Goal: Information Seeking & Learning: Learn about a topic

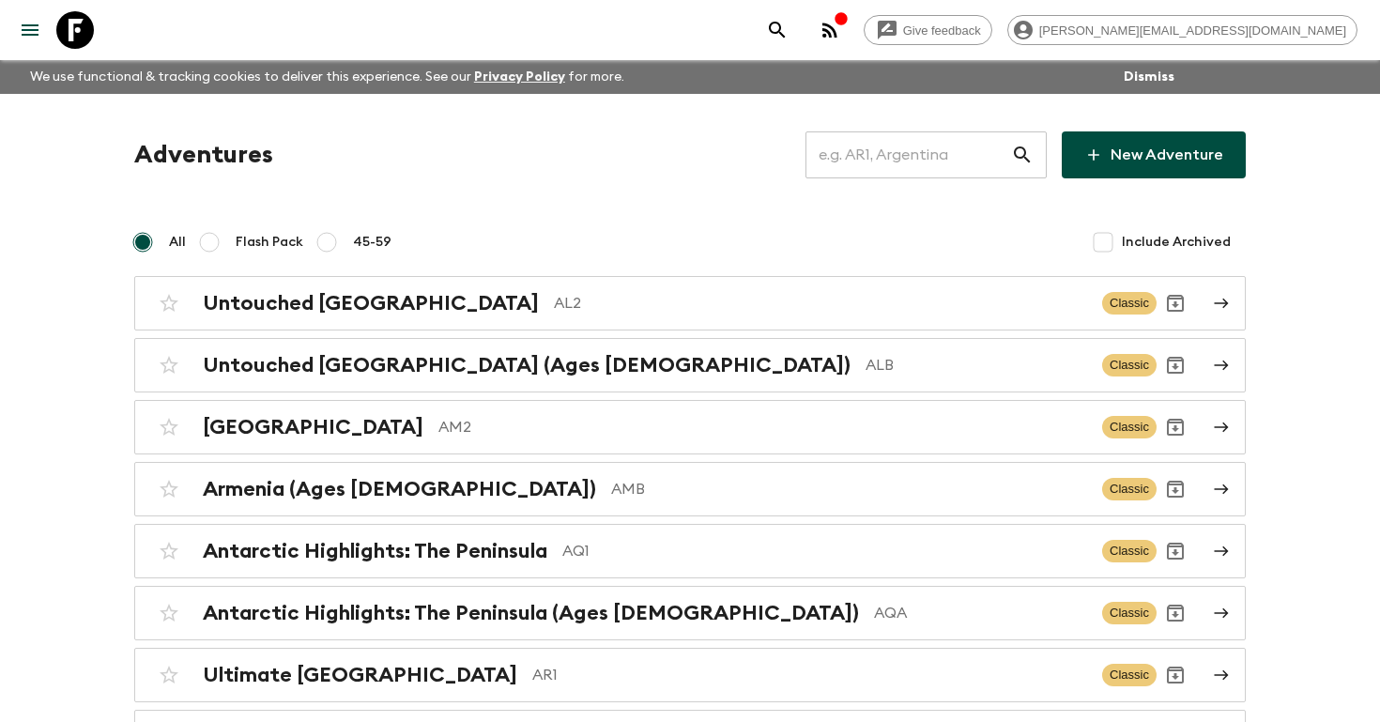
click at [890, 146] on input "text" at bounding box center [908, 155] width 206 height 53
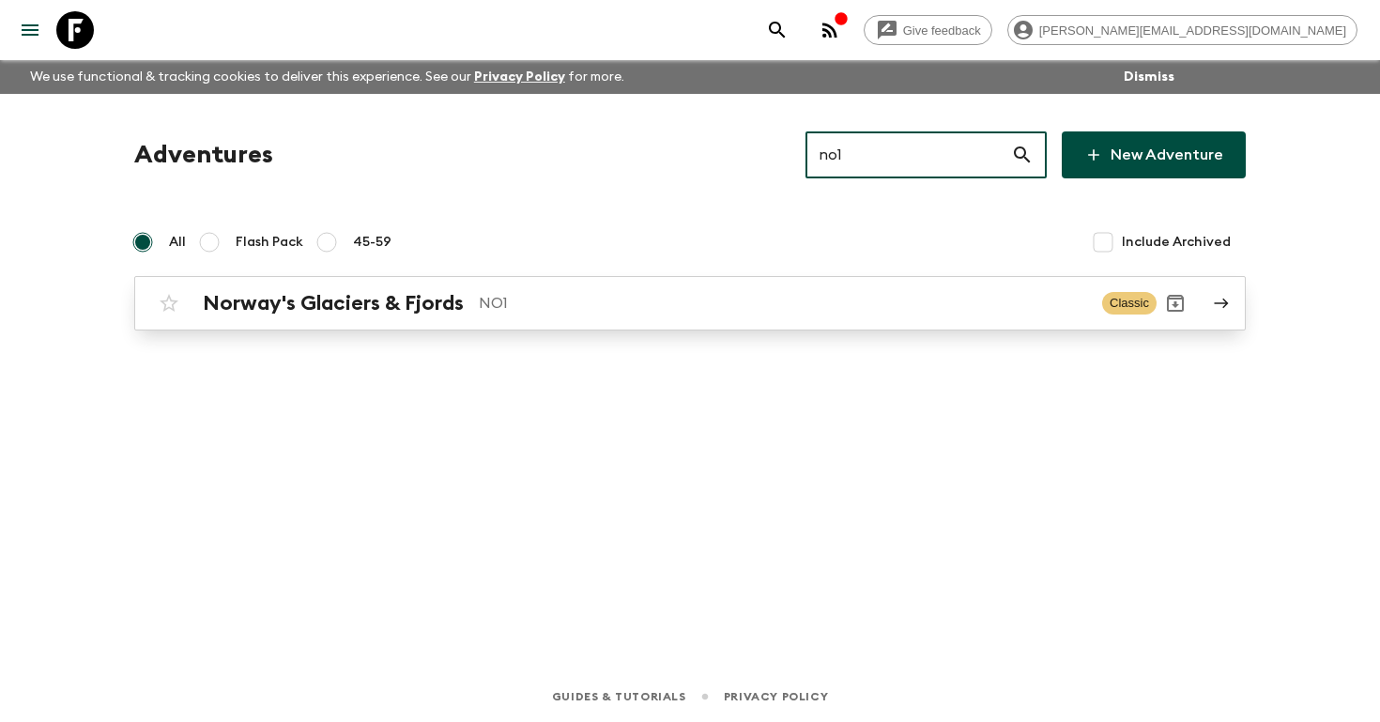
type input "no1"
click at [468, 303] on div "Norway's Glaciers & Fjords NO1" at bounding box center [645, 303] width 884 height 24
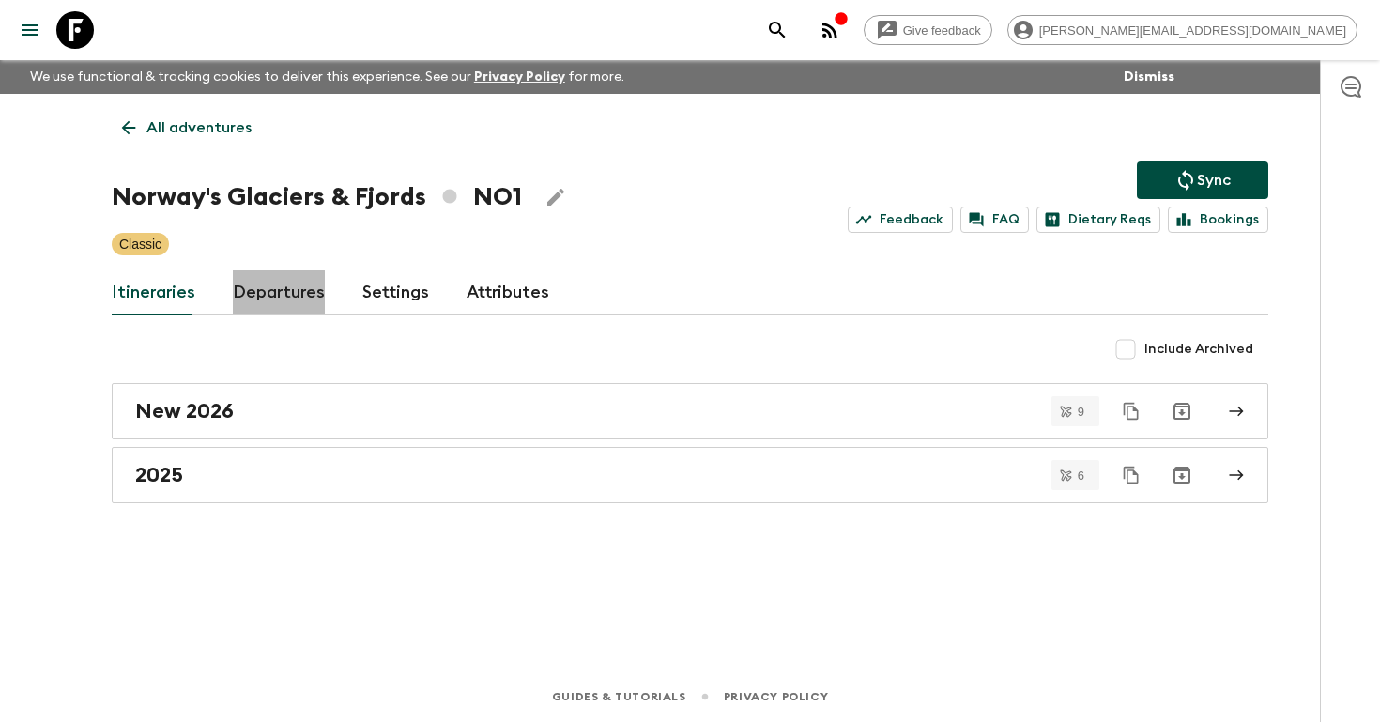
click at [242, 297] on link "Departures" at bounding box center [279, 292] width 92 height 45
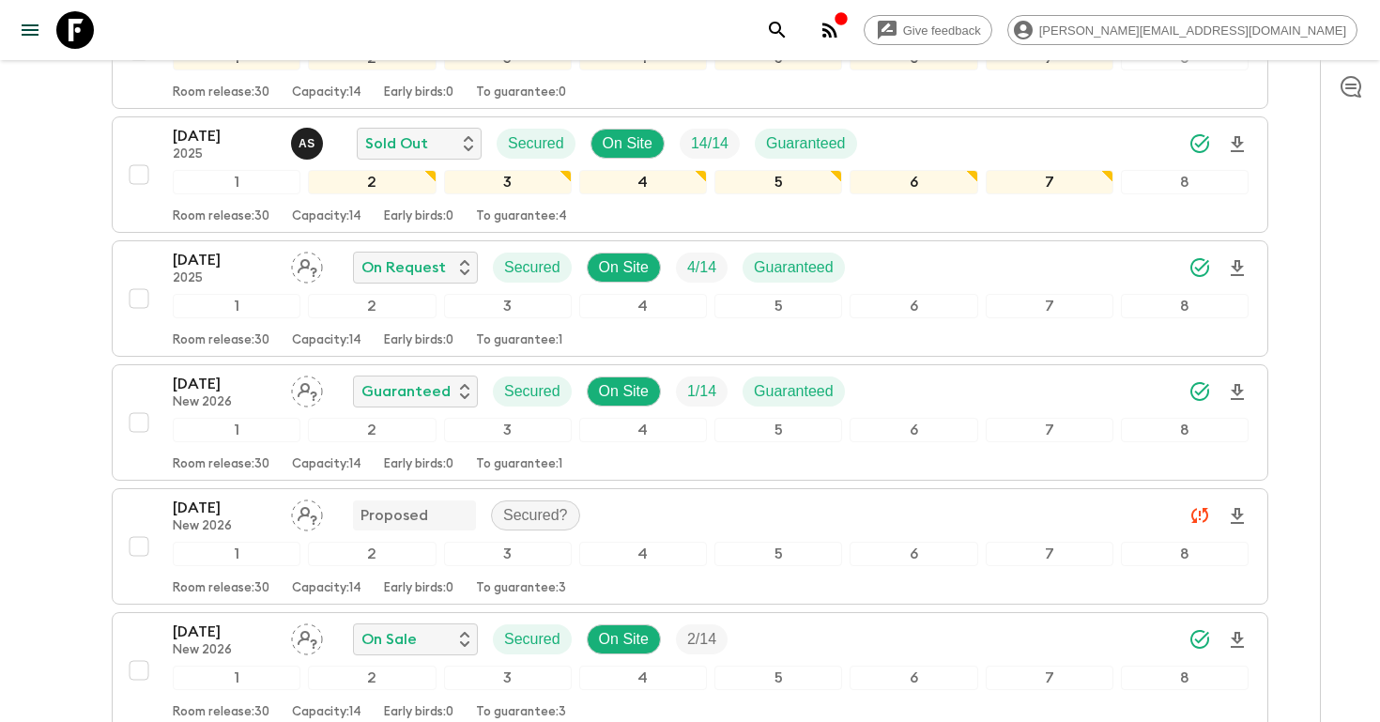
scroll to position [1695, 0]
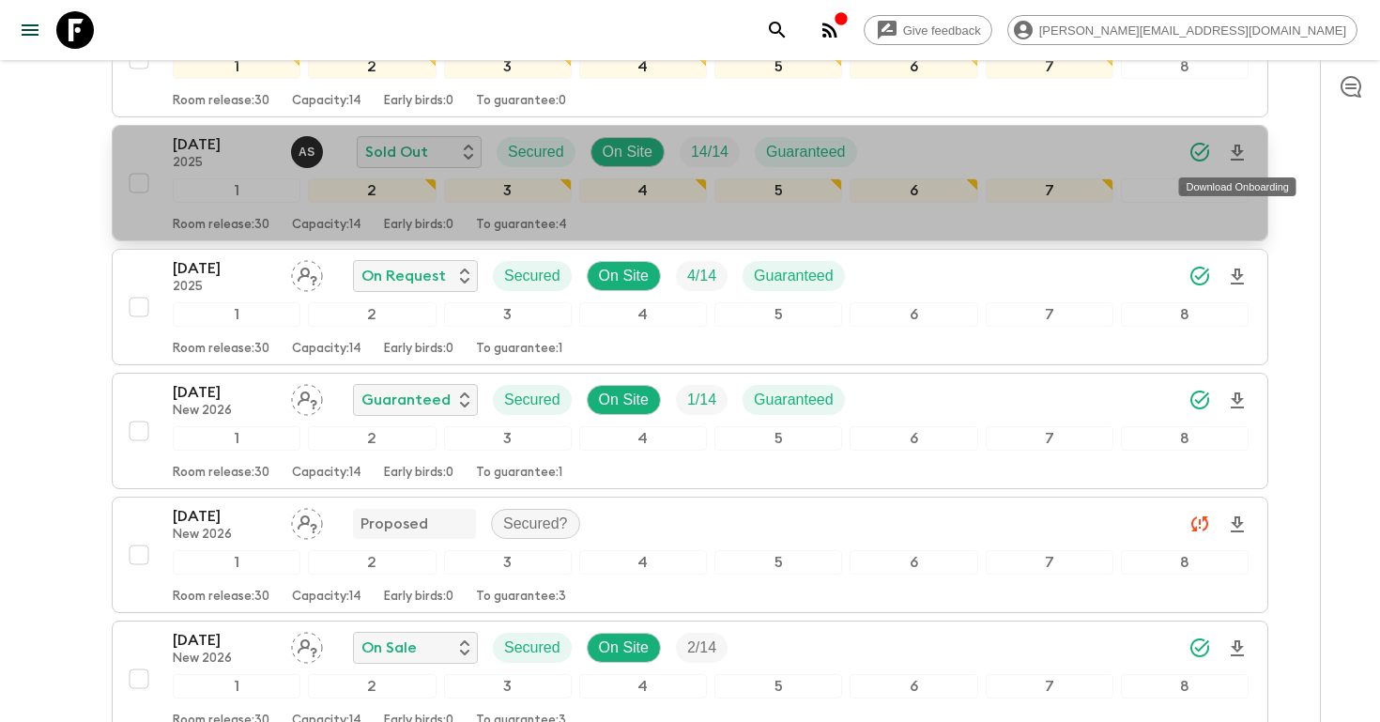
click at [1240, 157] on icon "Download Onboarding" at bounding box center [1237, 153] width 23 height 23
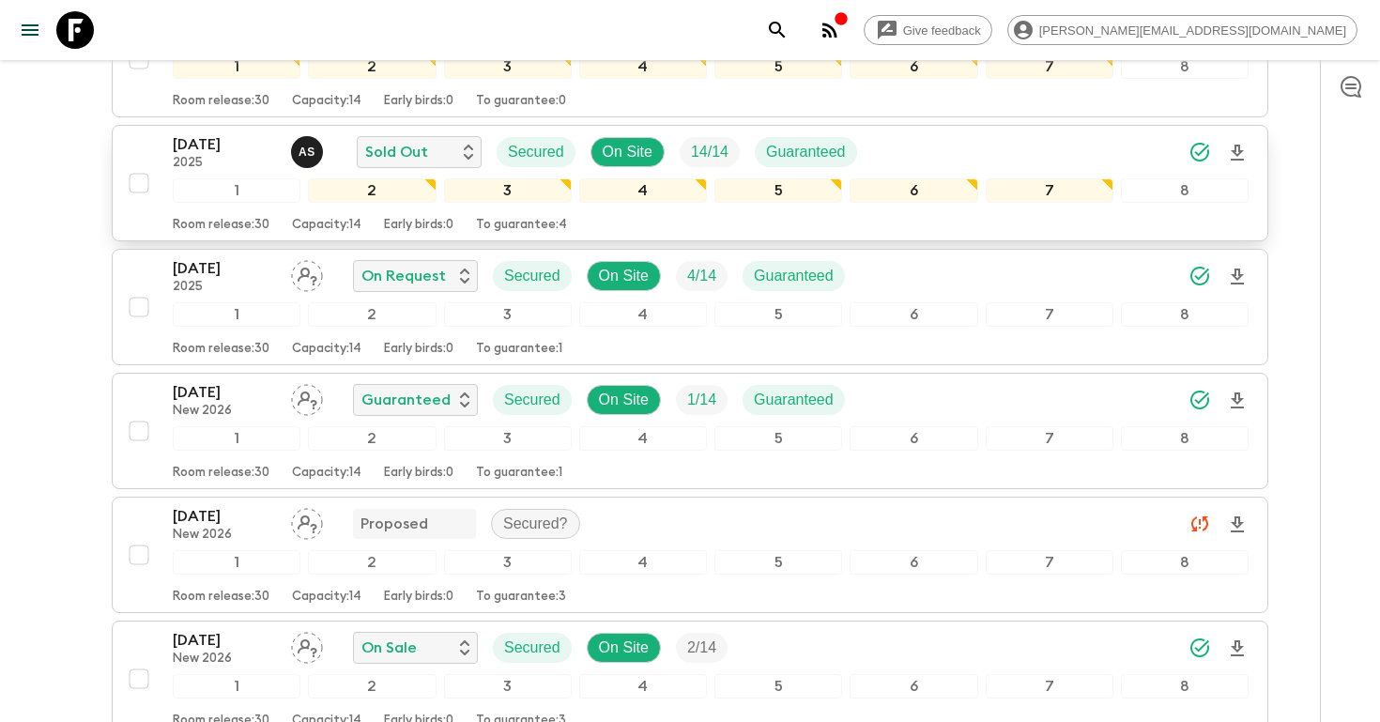
click at [204, 154] on p "[DATE]" at bounding box center [224, 144] width 103 height 23
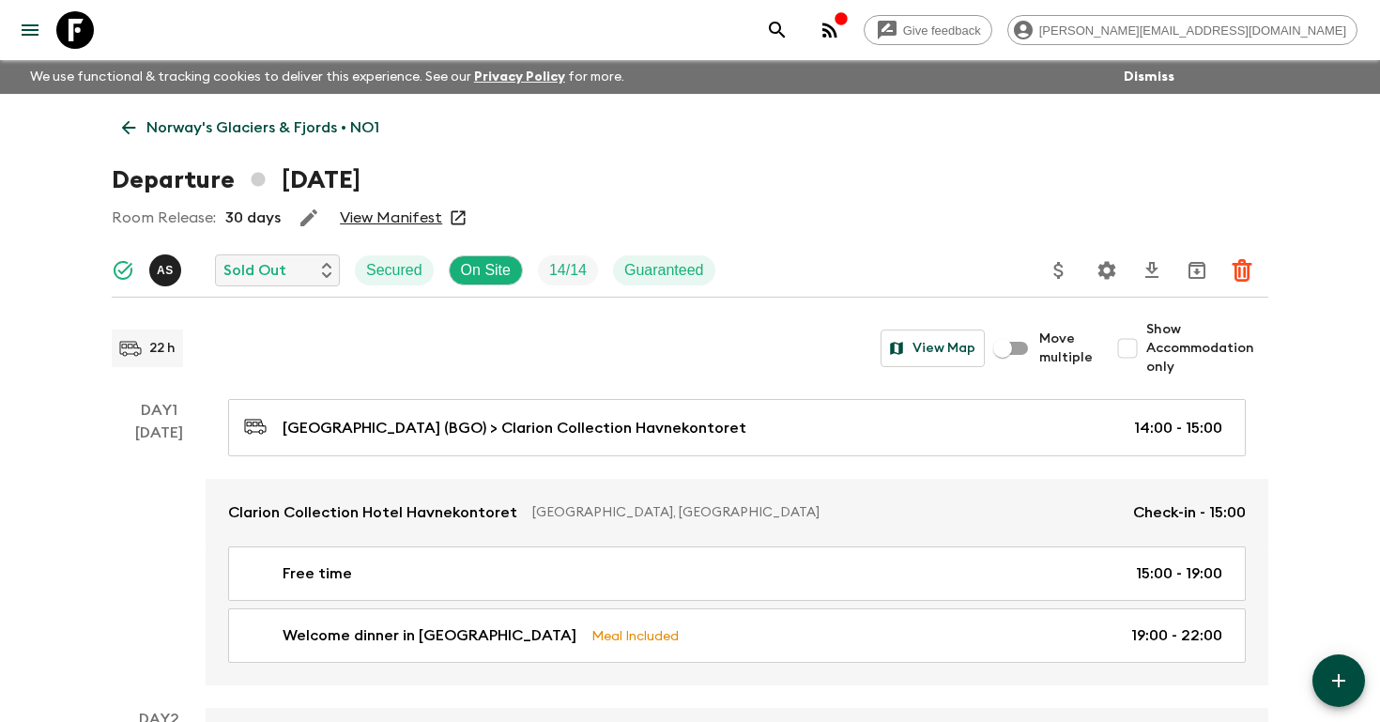
click at [789, 34] on icon "search adventures" at bounding box center [777, 30] width 23 height 23
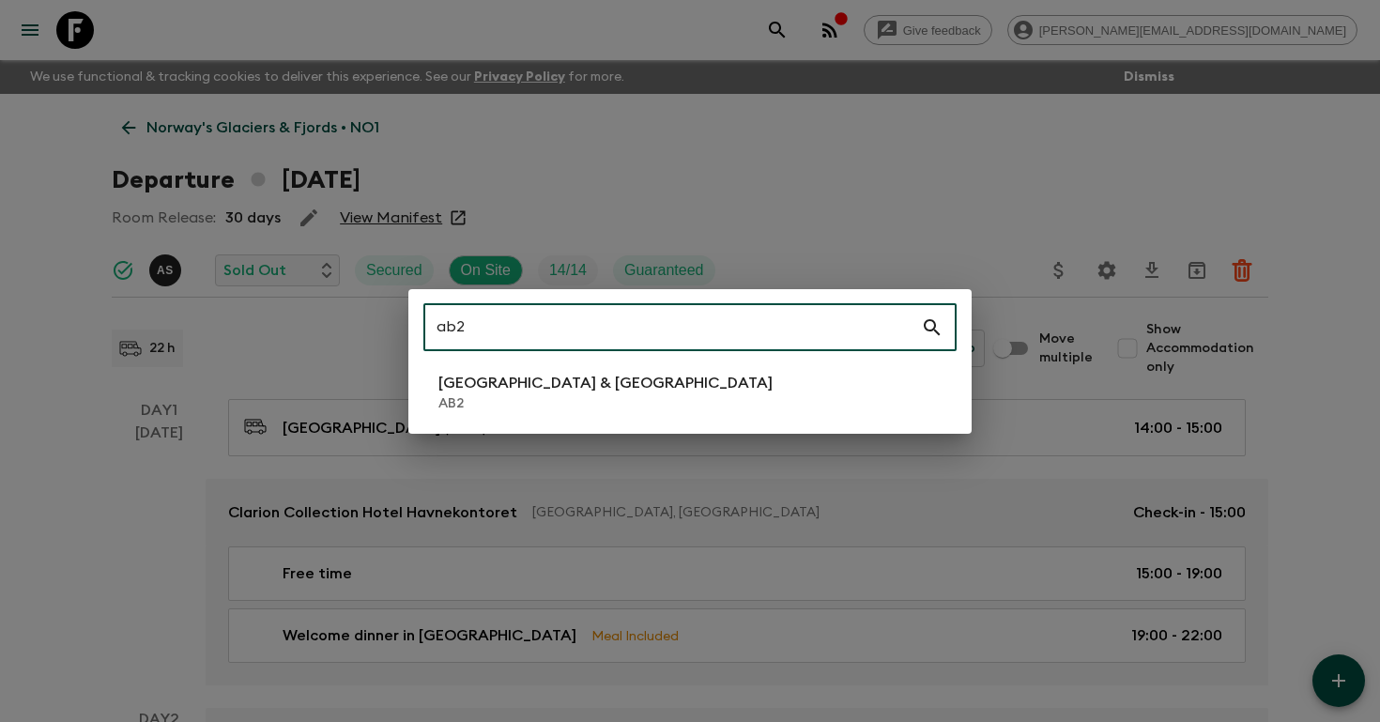
type input "ab2"
click at [611, 388] on li "Argentina & [GEOGRAPHIC_DATA] AB2" at bounding box center [689, 392] width 533 height 53
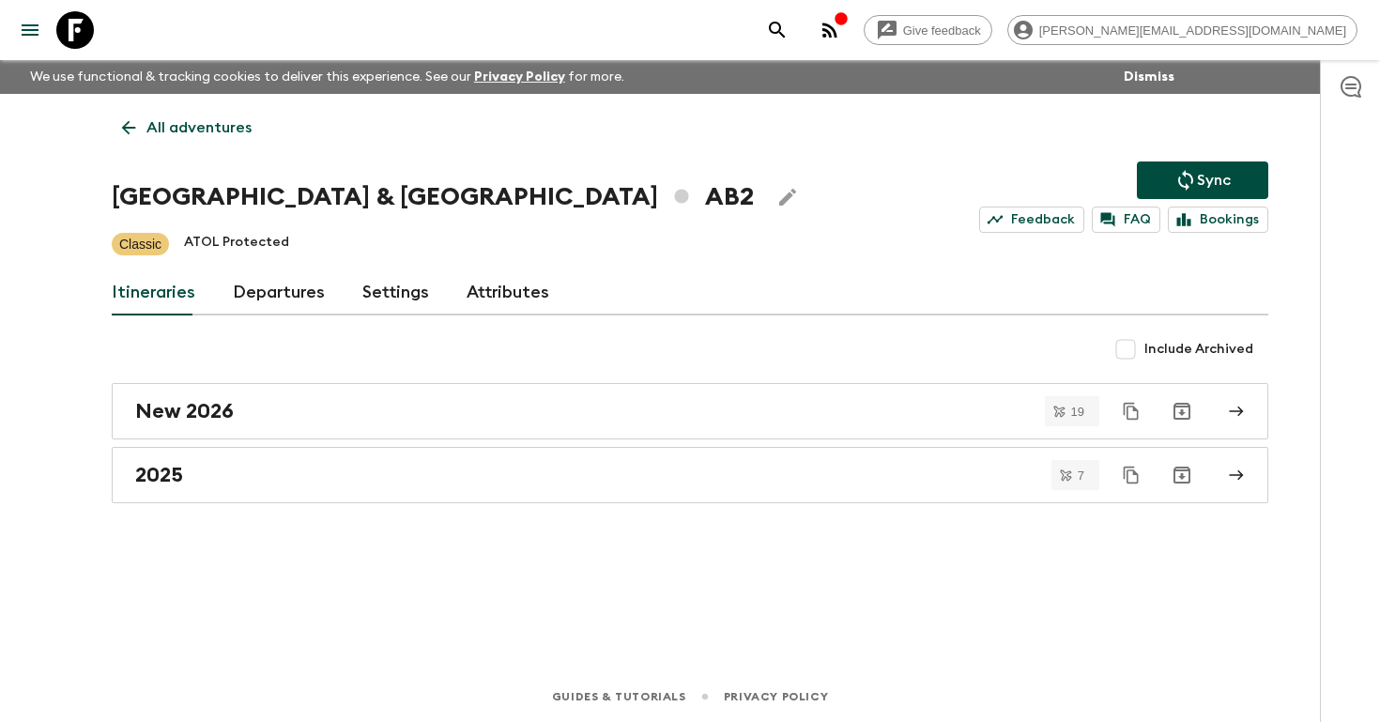
click at [265, 296] on link "Departures" at bounding box center [279, 292] width 92 height 45
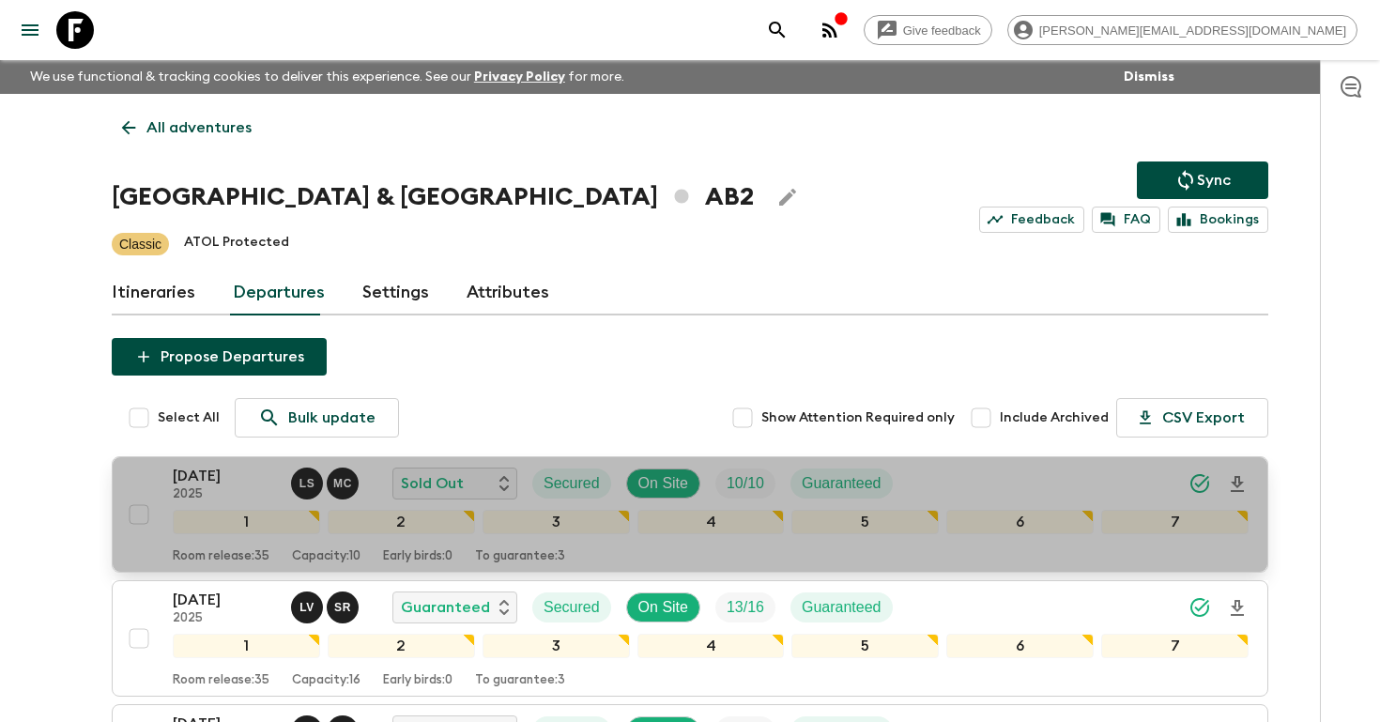
click at [222, 491] on p "2025" at bounding box center [224, 494] width 103 height 15
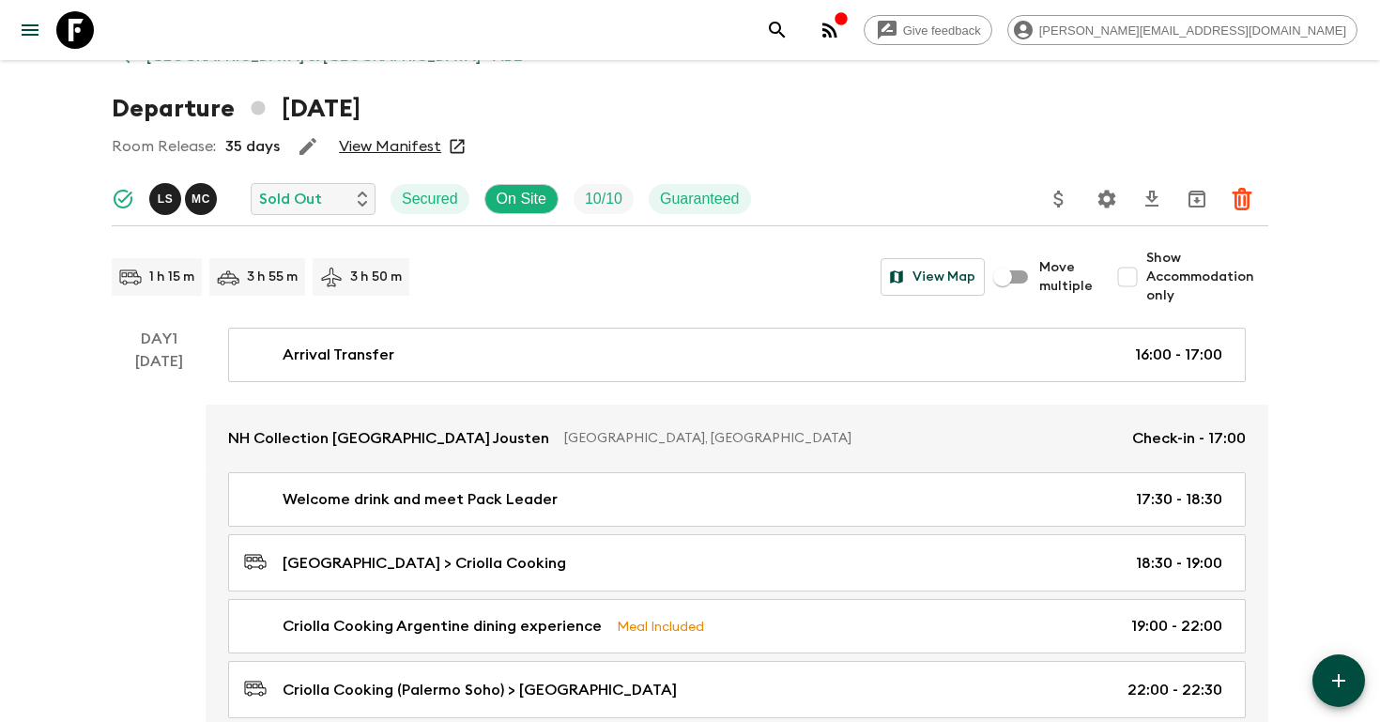
scroll to position [81, 0]
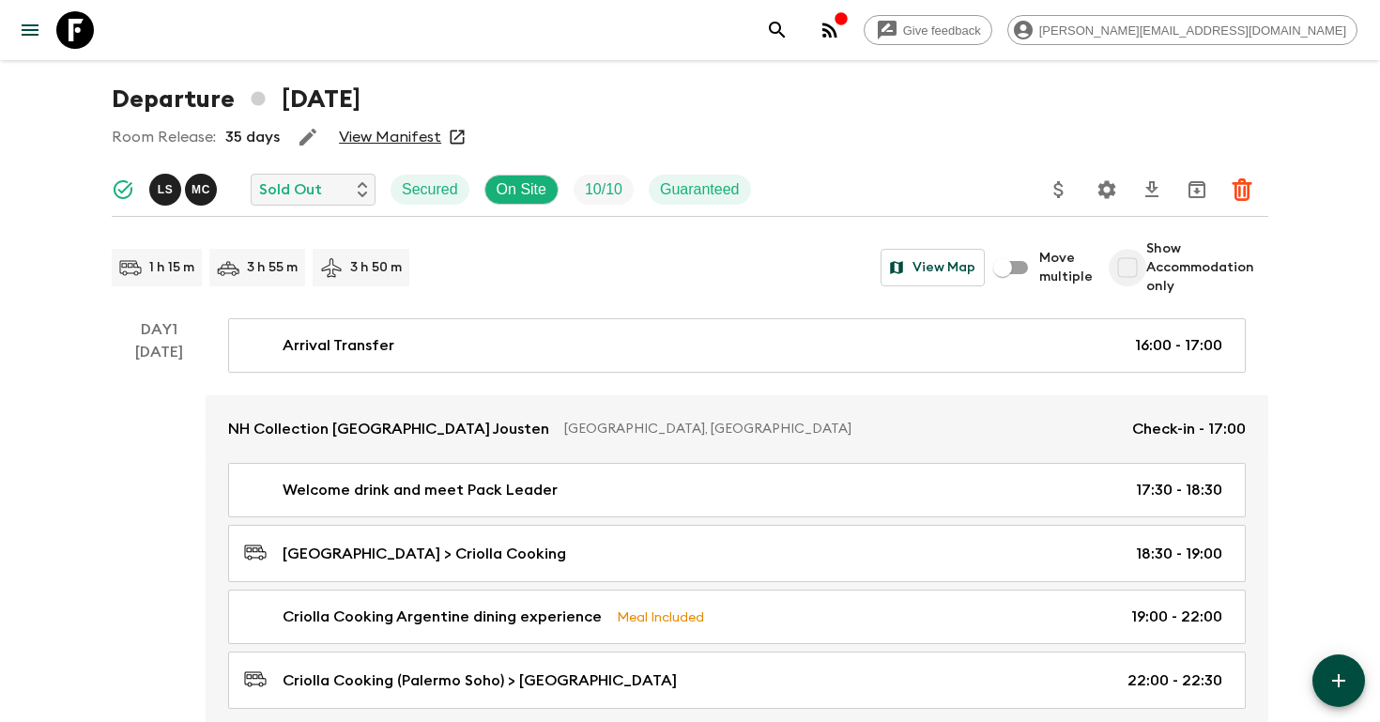
click at [1134, 269] on input "Show Accommodation only" at bounding box center [1128, 268] width 38 height 38
checkbox input "true"
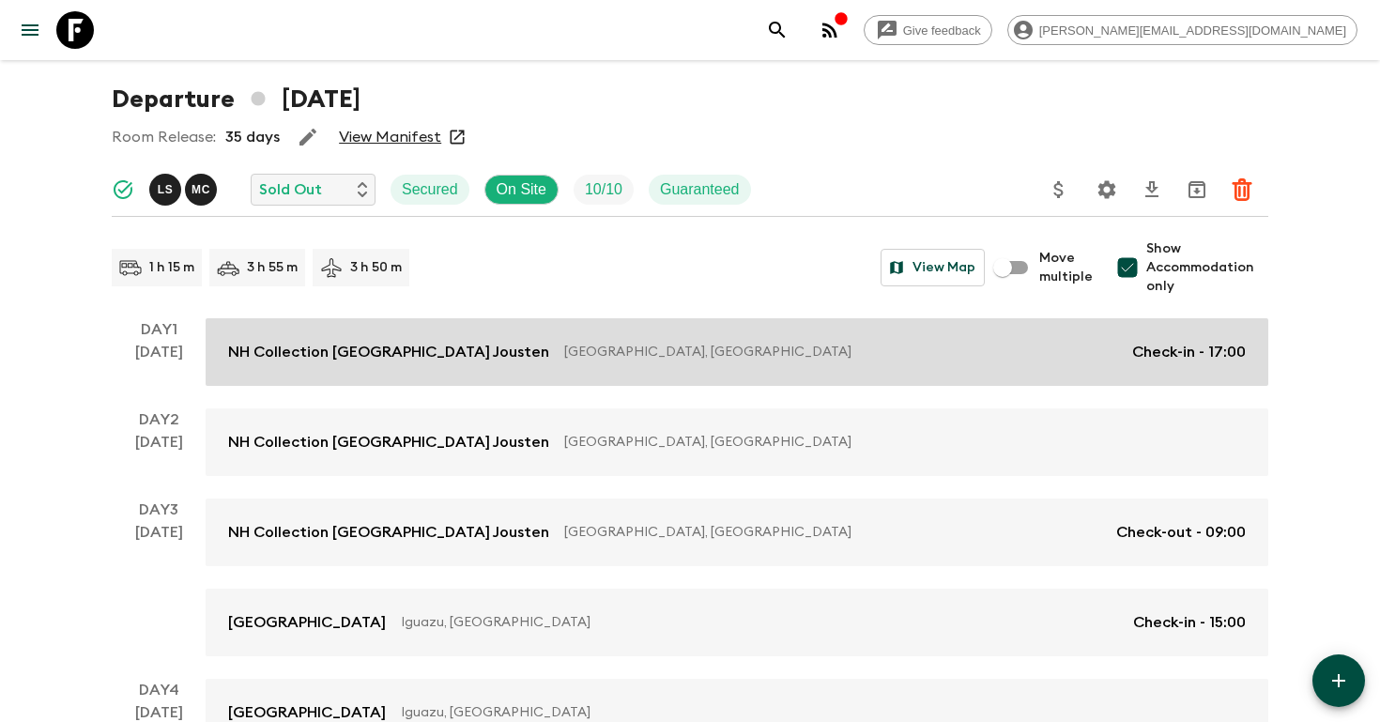
click at [1137, 355] on p "Check-in - 17:00" at bounding box center [1189, 352] width 114 height 23
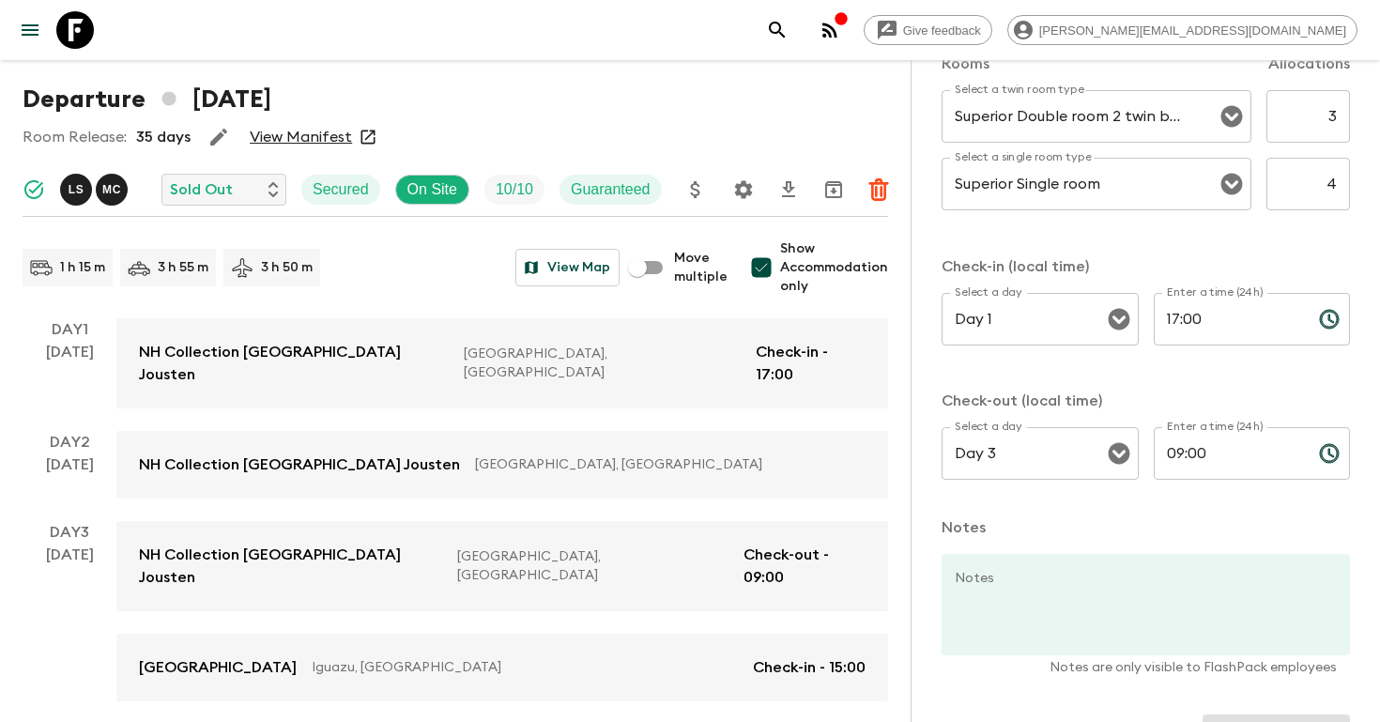
scroll to position [639, 0]
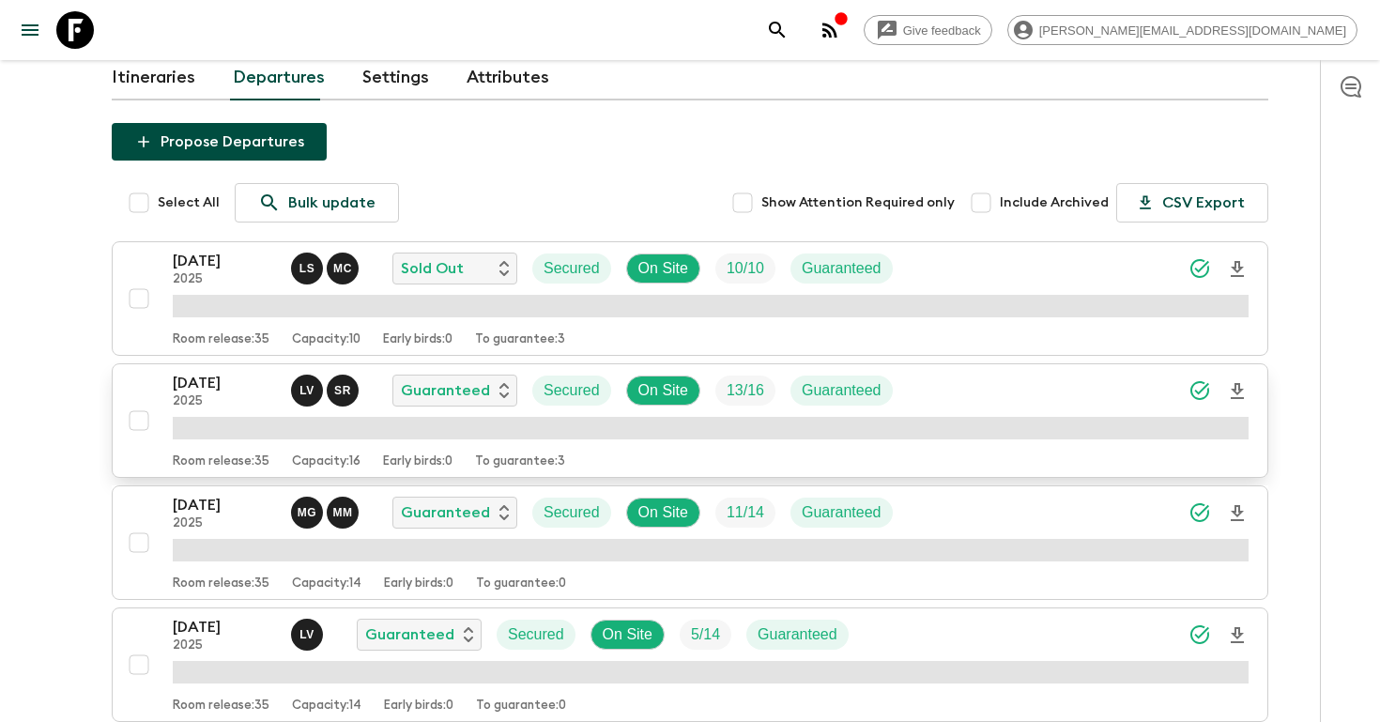
scroll to position [222, 0]
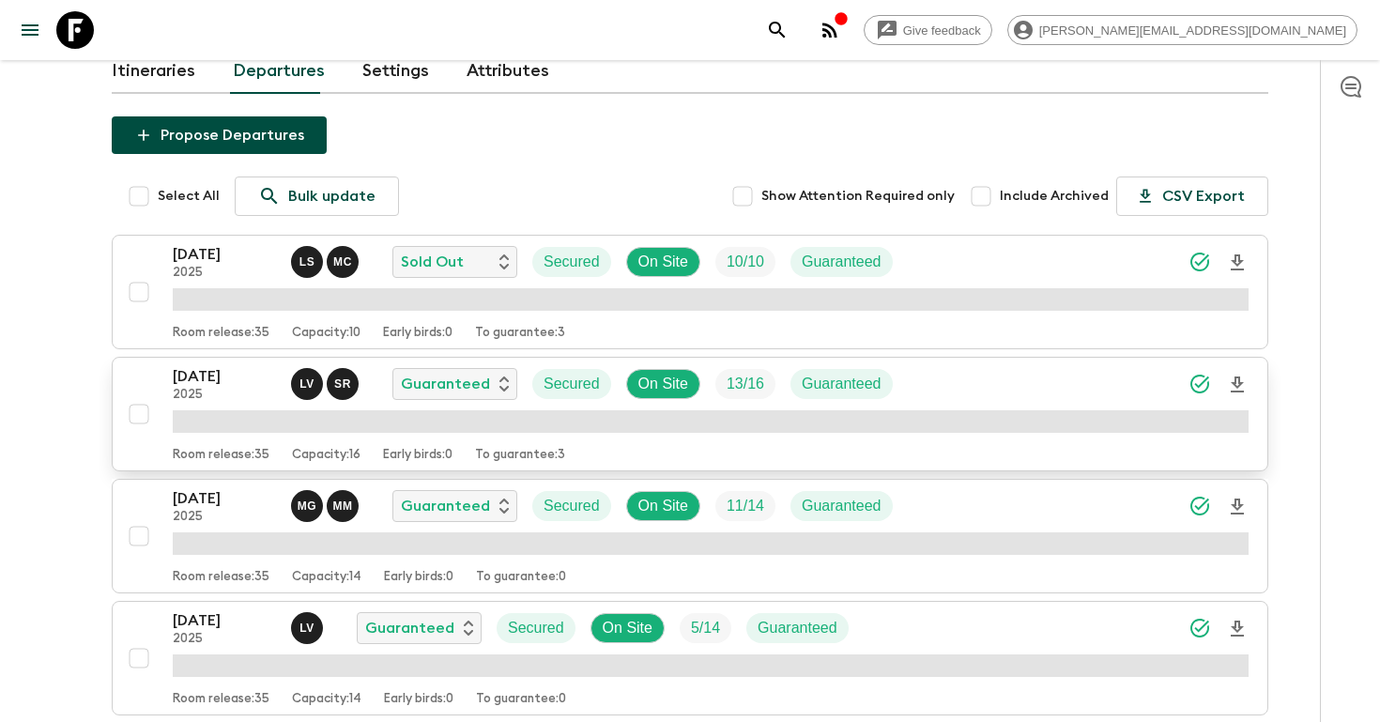
click at [237, 380] on p "[DATE]" at bounding box center [224, 376] width 103 height 23
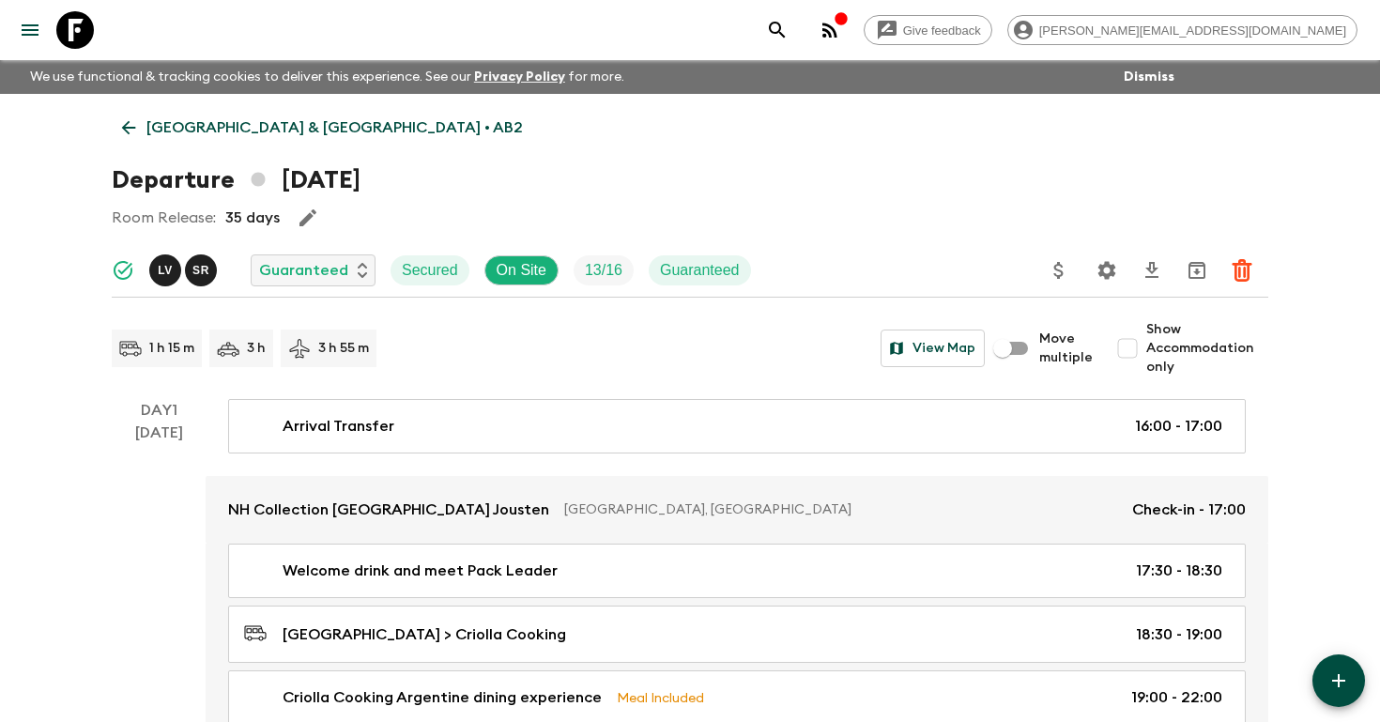
click at [1134, 347] on input "Show Accommodation only" at bounding box center [1128, 349] width 38 height 38
checkbox input "true"
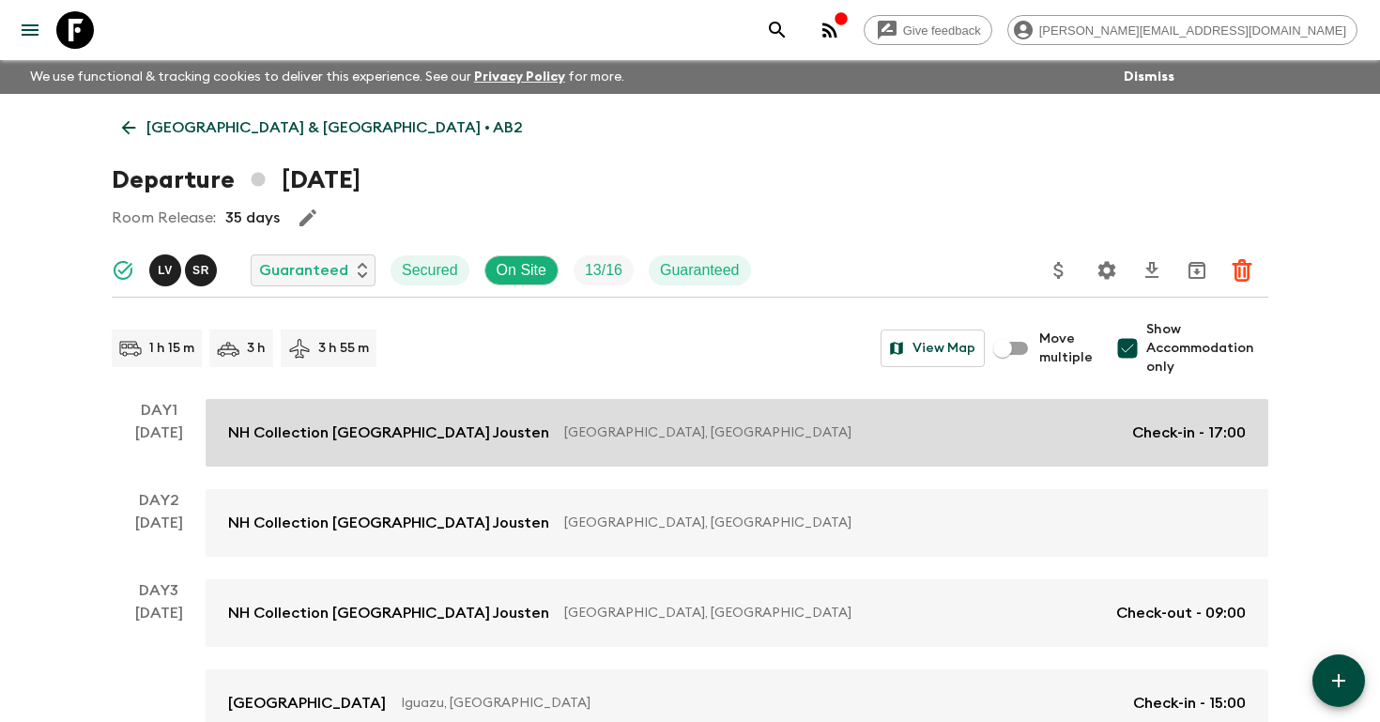
click at [1137, 431] on p "Check-in - 17:00" at bounding box center [1189, 433] width 114 height 23
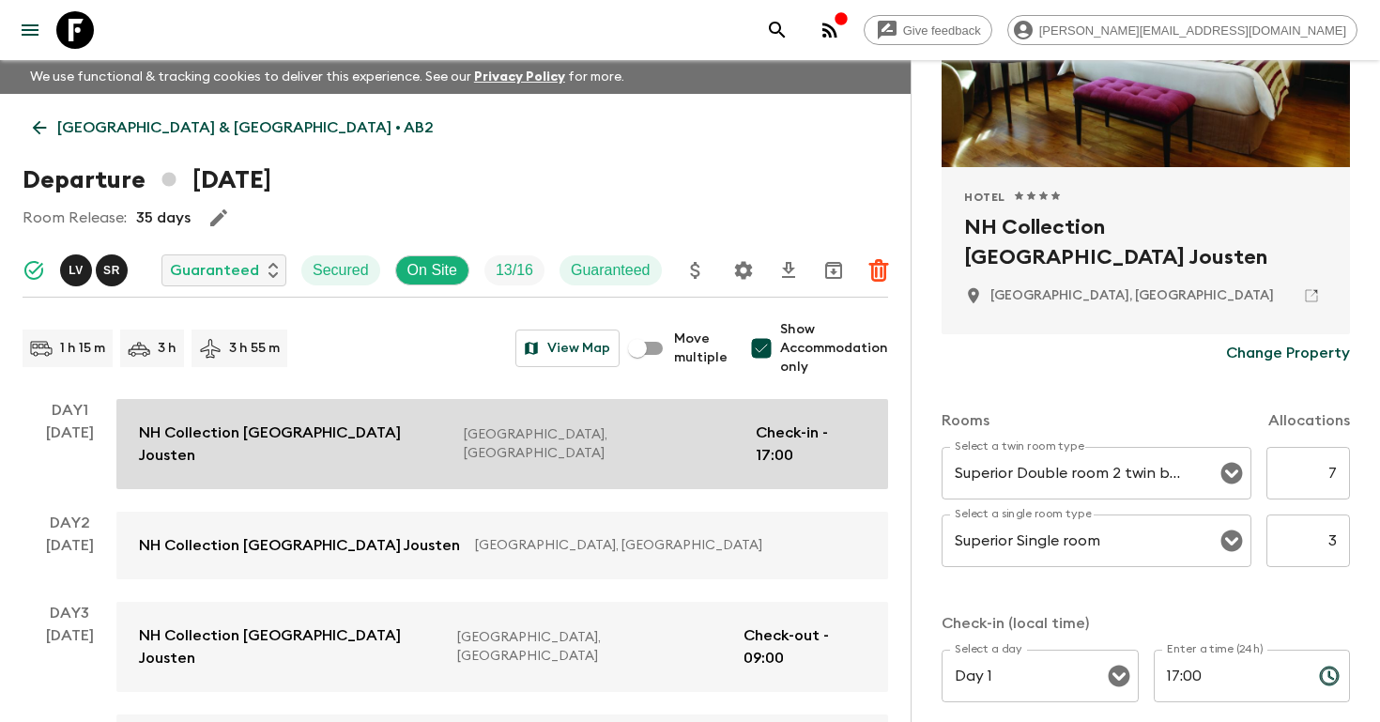
scroll to position [282, 0]
